Goal: Information Seeking & Learning: Learn about a topic

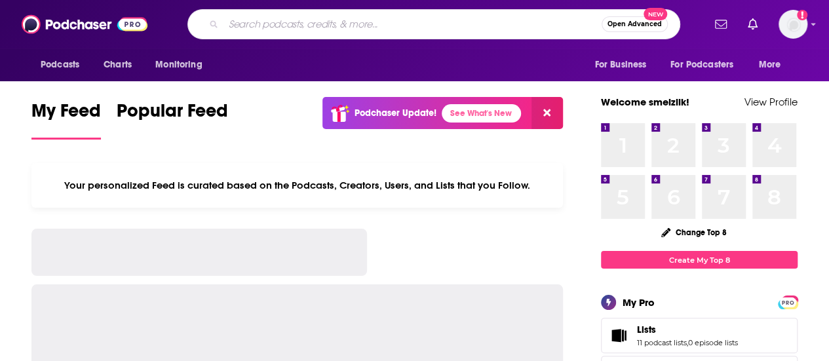
click at [360, 32] on input "Search podcasts, credits, & more..." at bounding box center [412, 24] width 378 height 21
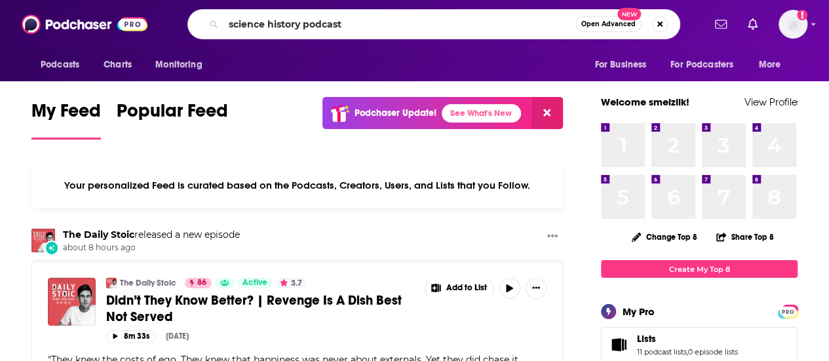
type input "science history podcast"
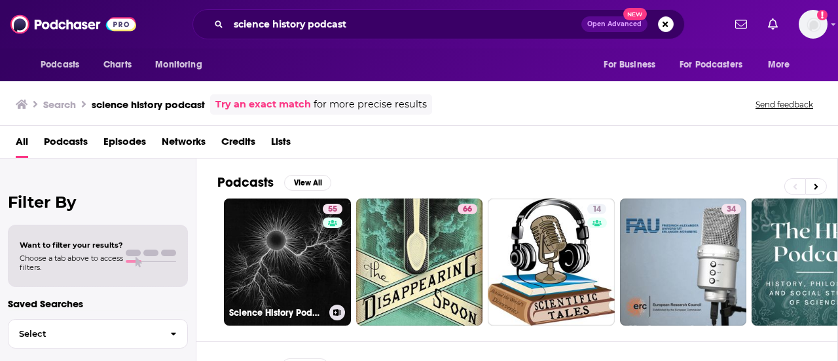
click at [278, 244] on link "55 Science History Podcast" at bounding box center [287, 261] width 127 height 127
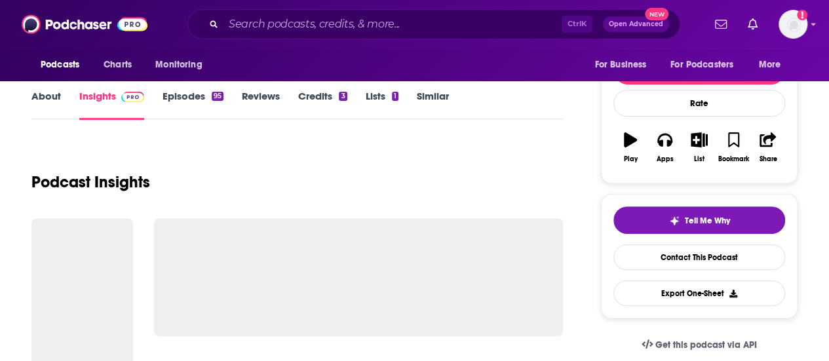
scroll to position [197, 0]
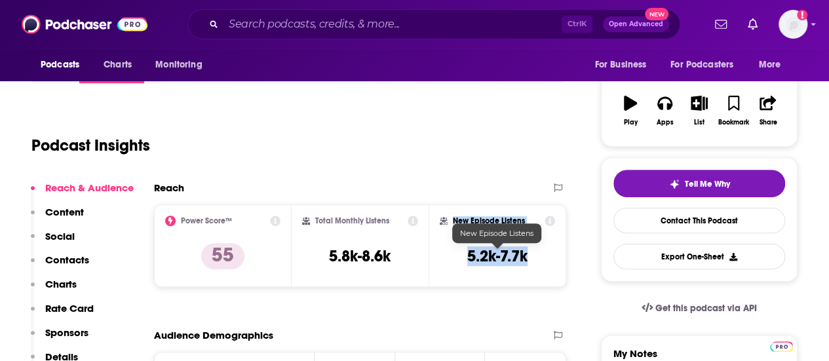
drag, startPoint x: 542, startPoint y: 253, endPoint x: 394, endPoint y: 256, distance: 148.1
click at [398, 256] on div "Power Score™ 55 Total Monthly Listens 5.8k-8.6k New Episode Listens 5.2k-7.7k" at bounding box center [360, 245] width 412 height 83
click at [392, 257] on div "Total Monthly Listens 5.8k-8.6k" at bounding box center [360, 245] width 117 height 60
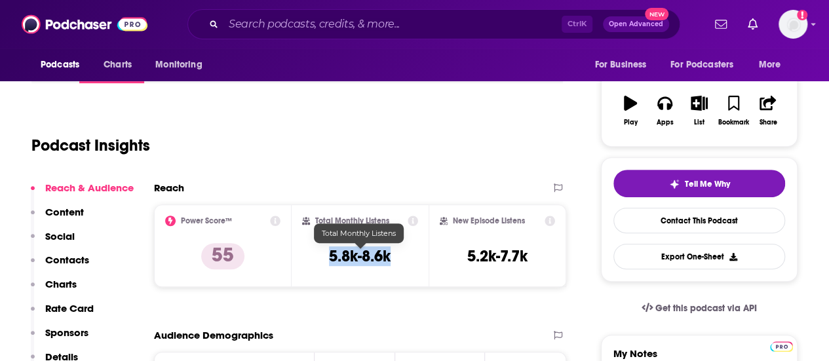
drag, startPoint x: 394, startPoint y: 255, endPoint x: 326, endPoint y: 255, distance: 68.1
click at [326, 255] on div "Total Monthly Listens 5.8k-8.6k" at bounding box center [360, 245] width 117 height 60
click at [328, 260] on div "Total Monthly Listens 5.8k-8.6k" at bounding box center [360, 245] width 117 height 60
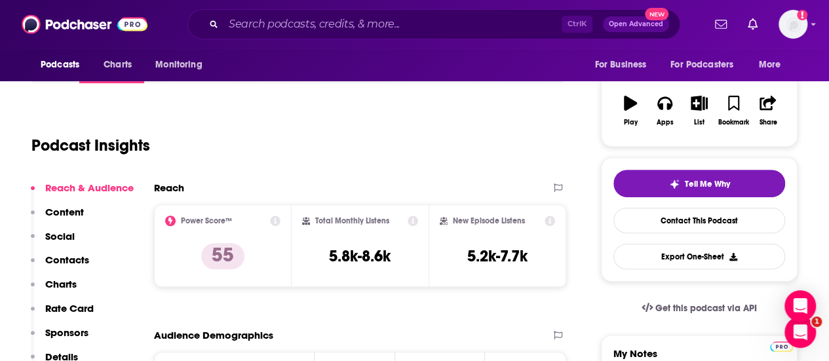
scroll to position [0, 0]
click at [331, 127] on div "Podcast Insights" at bounding box center [291, 137] width 521 height 67
drag, startPoint x: 101, startPoint y: 106, endPoint x: 85, endPoint y: 105, distance: 15.8
click at [101, 106] on div "Podcast Insights" at bounding box center [291, 137] width 521 height 67
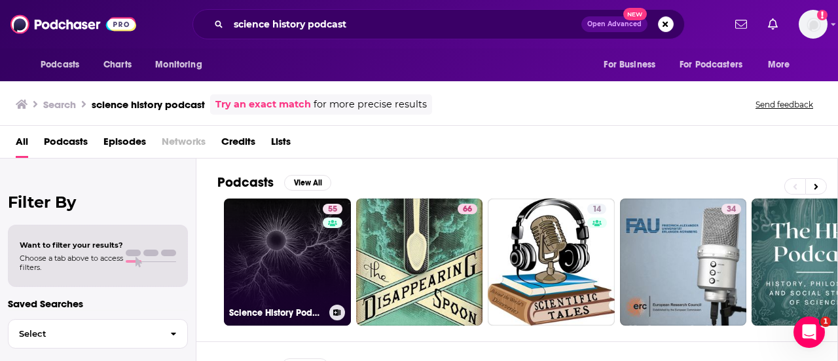
click at [271, 257] on link "55 Science History Podcast" at bounding box center [287, 261] width 127 height 127
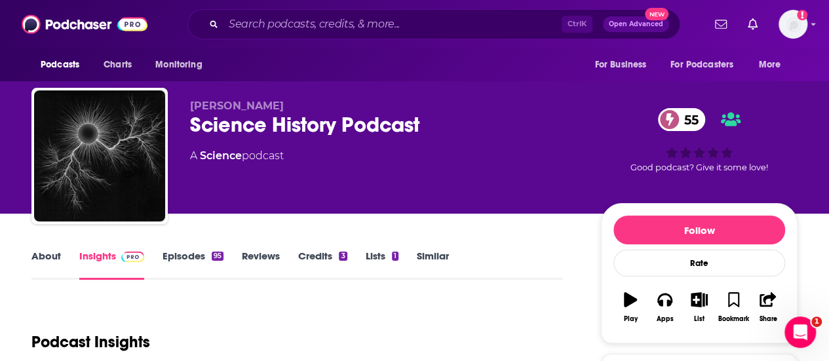
scroll to position [131, 0]
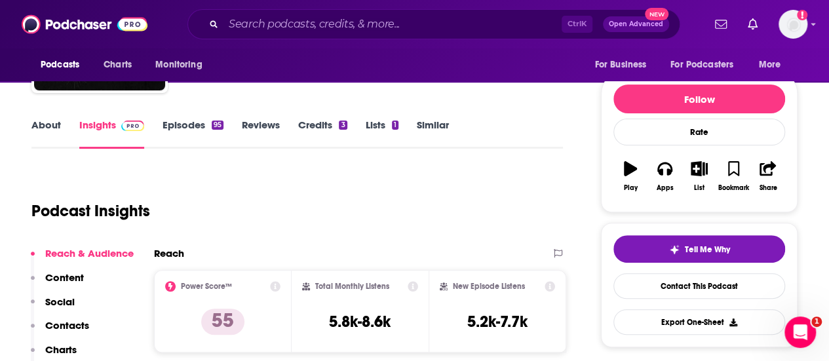
click at [56, 125] on link "About" at bounding box center [45, 134] width 29 height 30
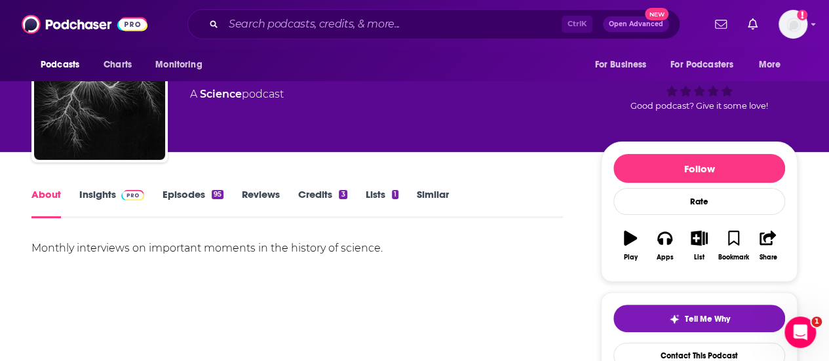
scroll to position [131, 0]
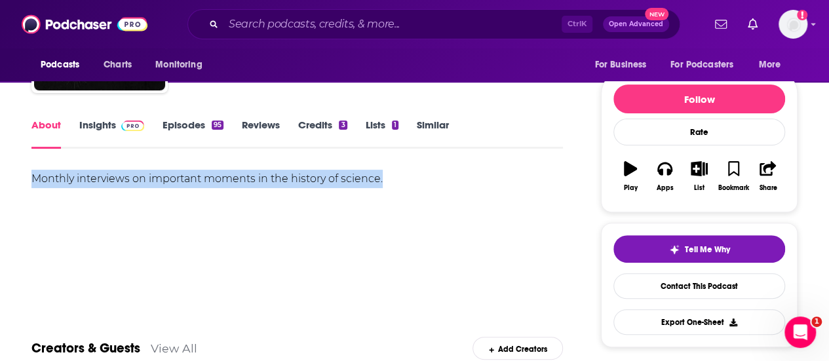
drag, startPoint x: 296, startPoint y: 176, endPoint x: 18, endPoint y: 174, distance: 278.4
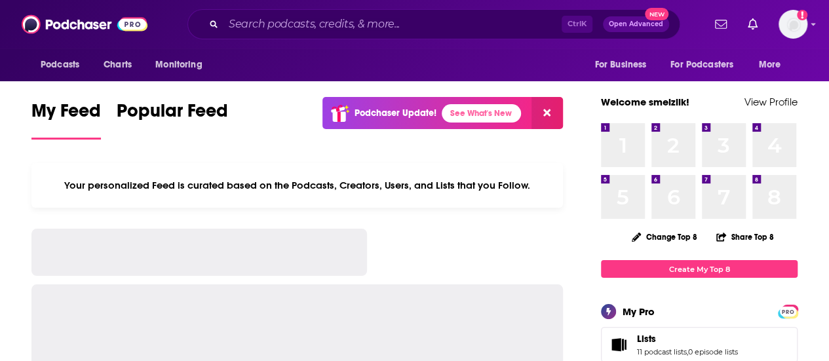
click at [375, 12] on div "Ctrl K Open Advanced New" at bounding box center [433, 24] width 493 height 30
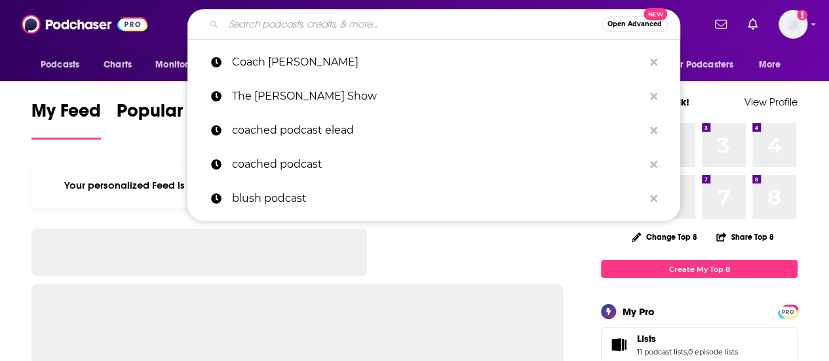
click at [368, 20] on input "Search podcasts, credits, & more..." at bounding box center [412, 24] width 378 height 21
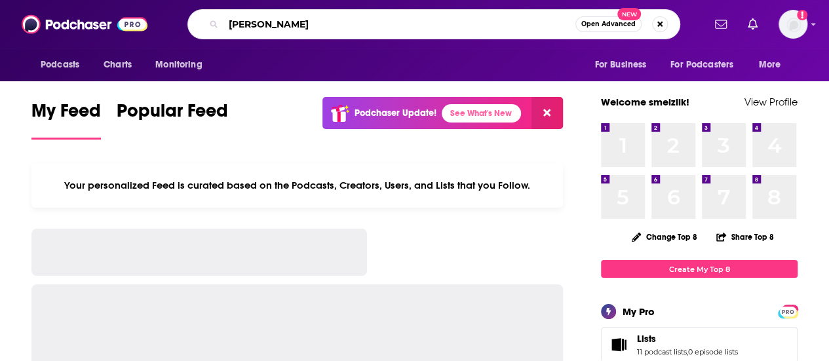
type input "[PERSON_NAME]"
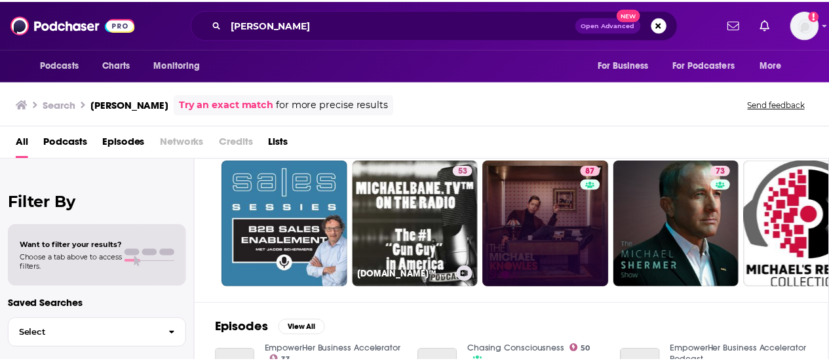
scroll to position [66, 0]
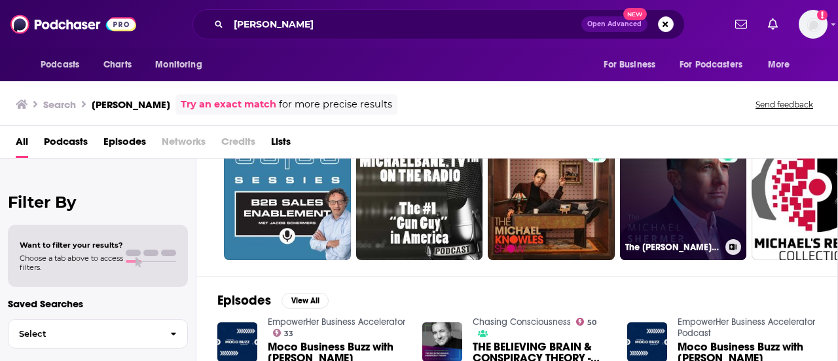
click at [675, 196] on link "73 The [PERSON_NAME] Show" at bounding box center [683, 196] width 127 height 127
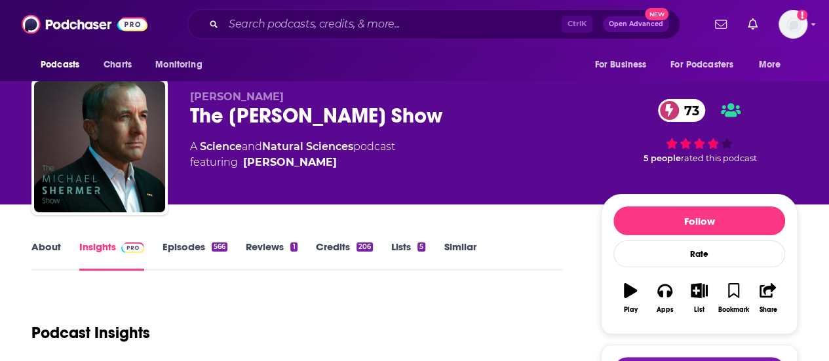
scroll to position [66, 0]
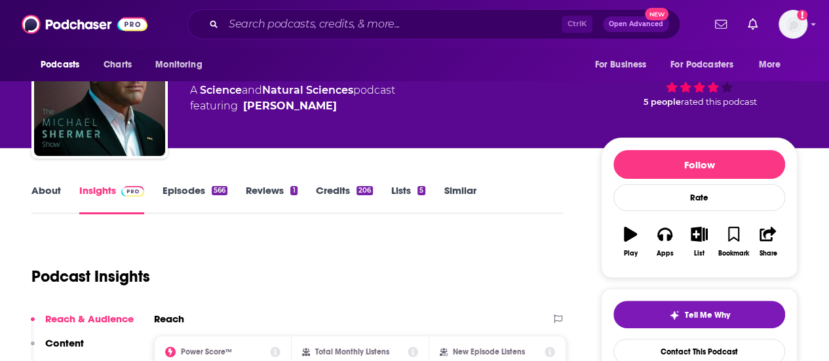
click at [39, 191] on link "About" at bounding box center [45, 199] width 29 height 30
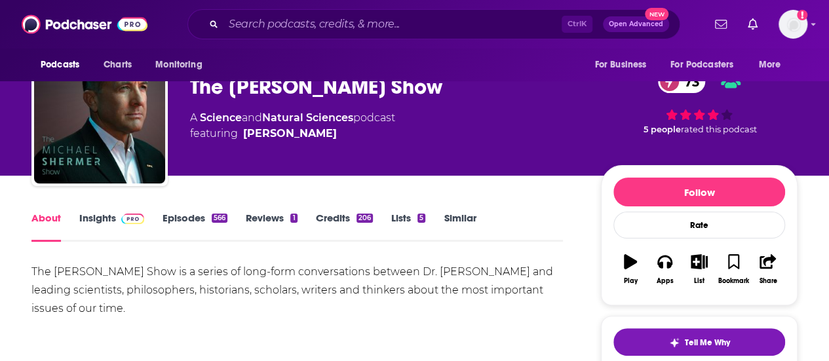
scroll to position [66, 0]
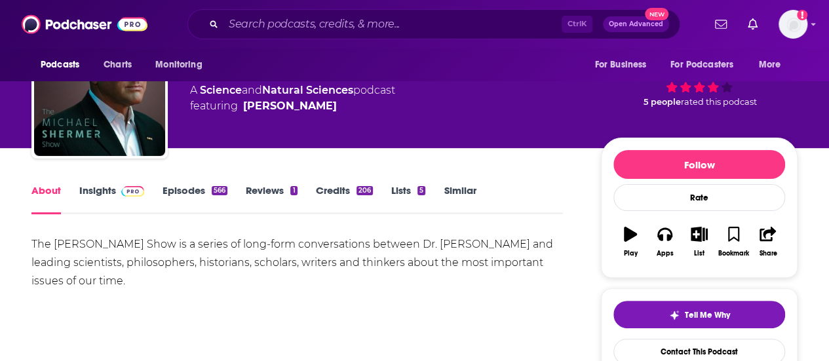
drag, startPoint x: 151, startPoint y: 286, endPoint x: 11, endPoint y: 243, distance: 146.1
click at [102, 191] on link "Insights" at bounding box center [111, 199] width 65 height 30
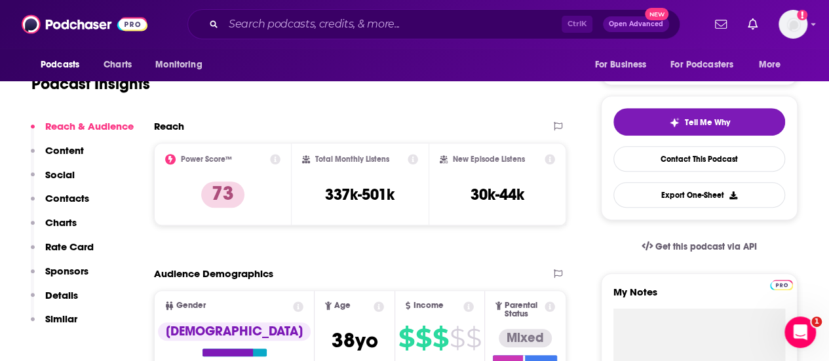
scroll to position [262, 0]
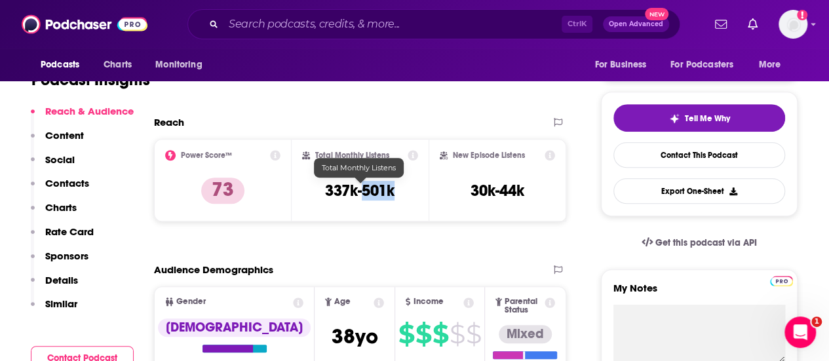
drag, startPoint x: 398, startPoint y: 193, endPoint x: 360, endPoint y: 194, distance: 38.0
click at [360, 196] on div "Total Monthly Listens 337k-501k" at bounding box center [360, 180] width 117 height 60
